Goal: Task Accomplishment & Management: Use online tool/utility

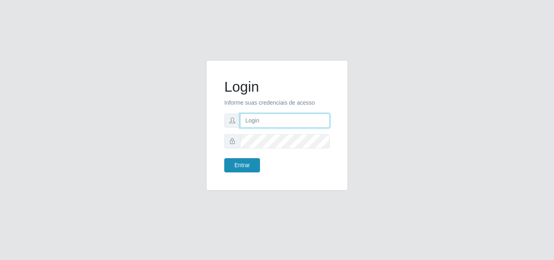
type input "analucia@cestao"
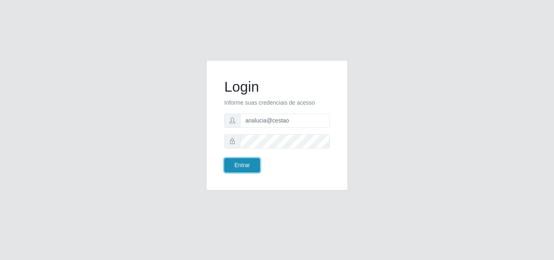
click at [241, 167] on button "Entrar" at bounding box center [242, 165] width 36 height 14
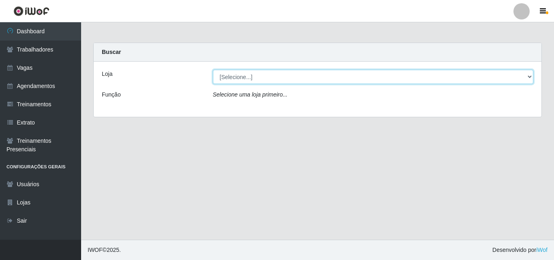
click at [253, 77] on select "[Selecione...] O Cestão - Geisel" at bounding box center [373, 77] width 321 height 14
select select "224"
click at [213, 70] on select "[Selecione...] O Cestão - Geisel" at bounding box center [373, 77] width 321 height 14
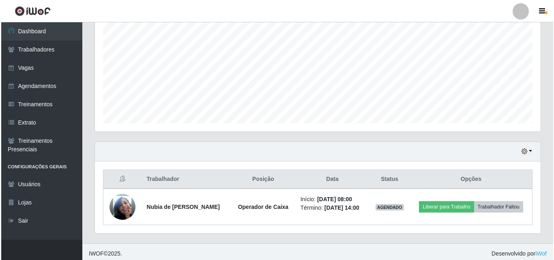
scroll to position [170, 0]
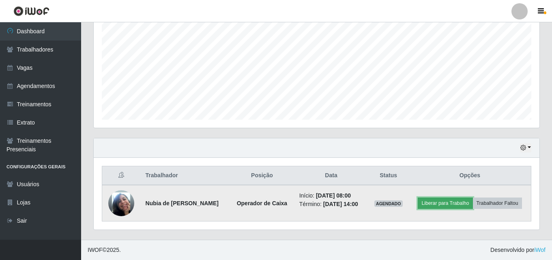
click at [425, 200] on button "Liberar para Trabalho" at bounding box center [445, 202] width 55 height 11
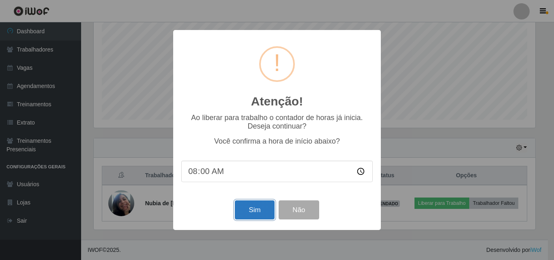
click at [261, 216] on button "Sim" at bounding box center [254, 209] width 39 height 19
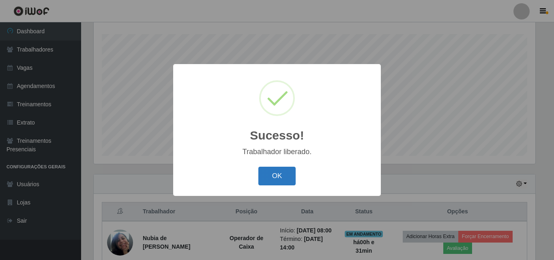
click at [268, 183] on button "OK" at bounding box center [277, 176] width 38 height 19
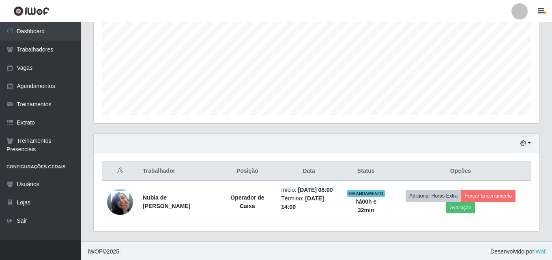
scroll to position [176, 0]
